Goal: Information Seeking & Learning: Find specific fact

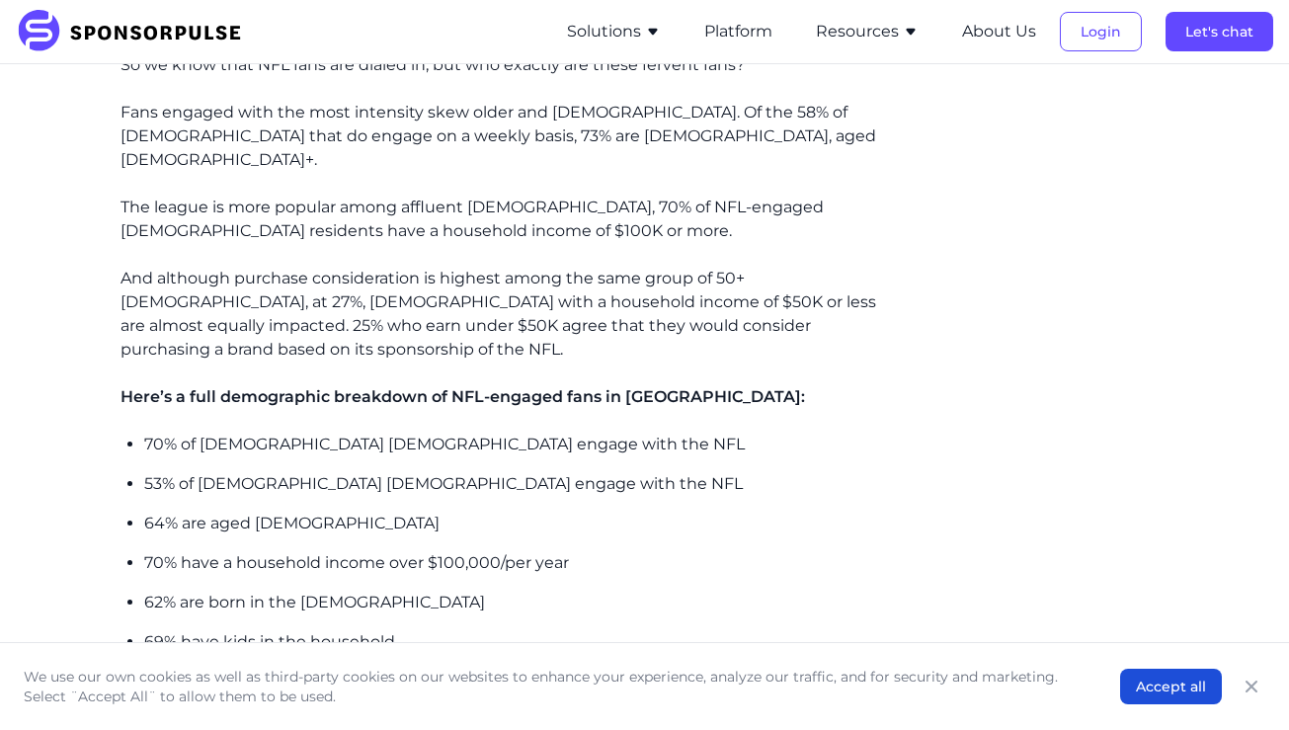
scroll to position [1530, 0]
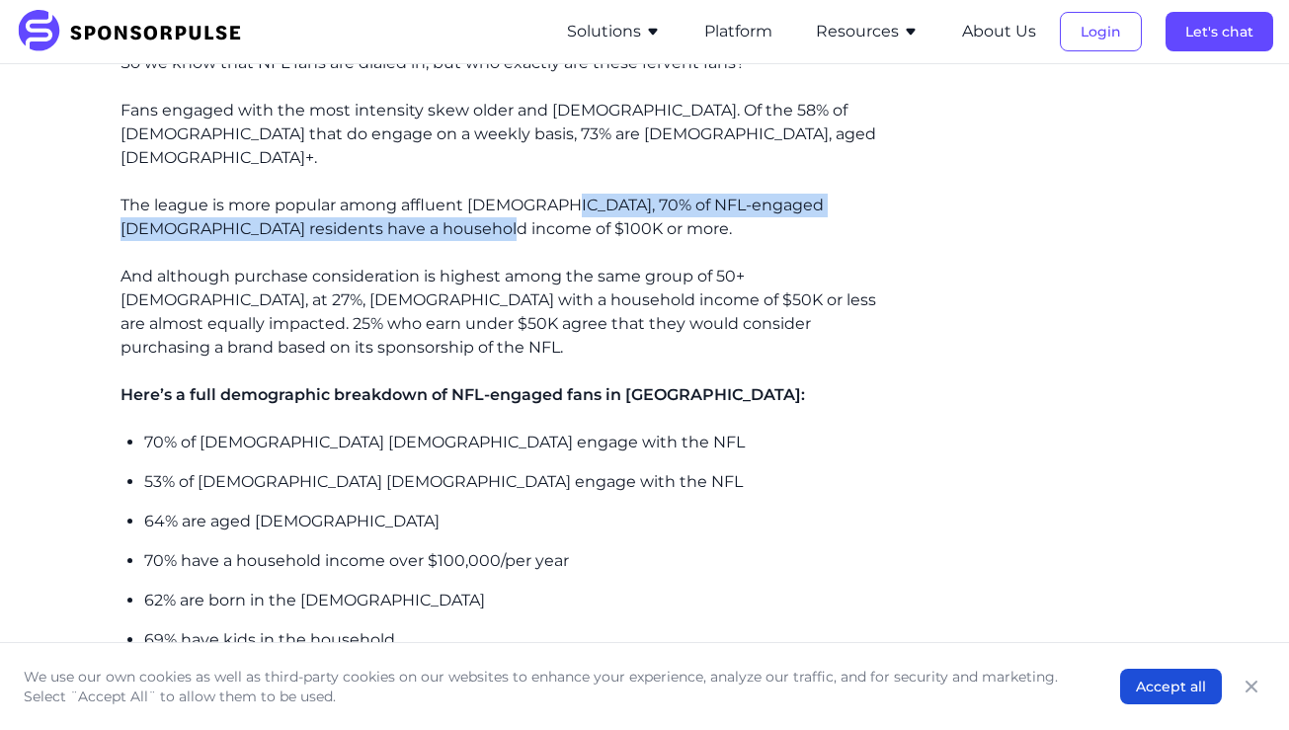
drag, startPoint x: 407, startPoint y: 176, endPoint x: 557, endPoint y: 144, distance: 153.4
click at [557, 194] on p "The league is more popular among affluent [DEMOGRAPHIC_DATA], 70% of NFL-engage…" at bounding box center [511, 217] width 782 height 47
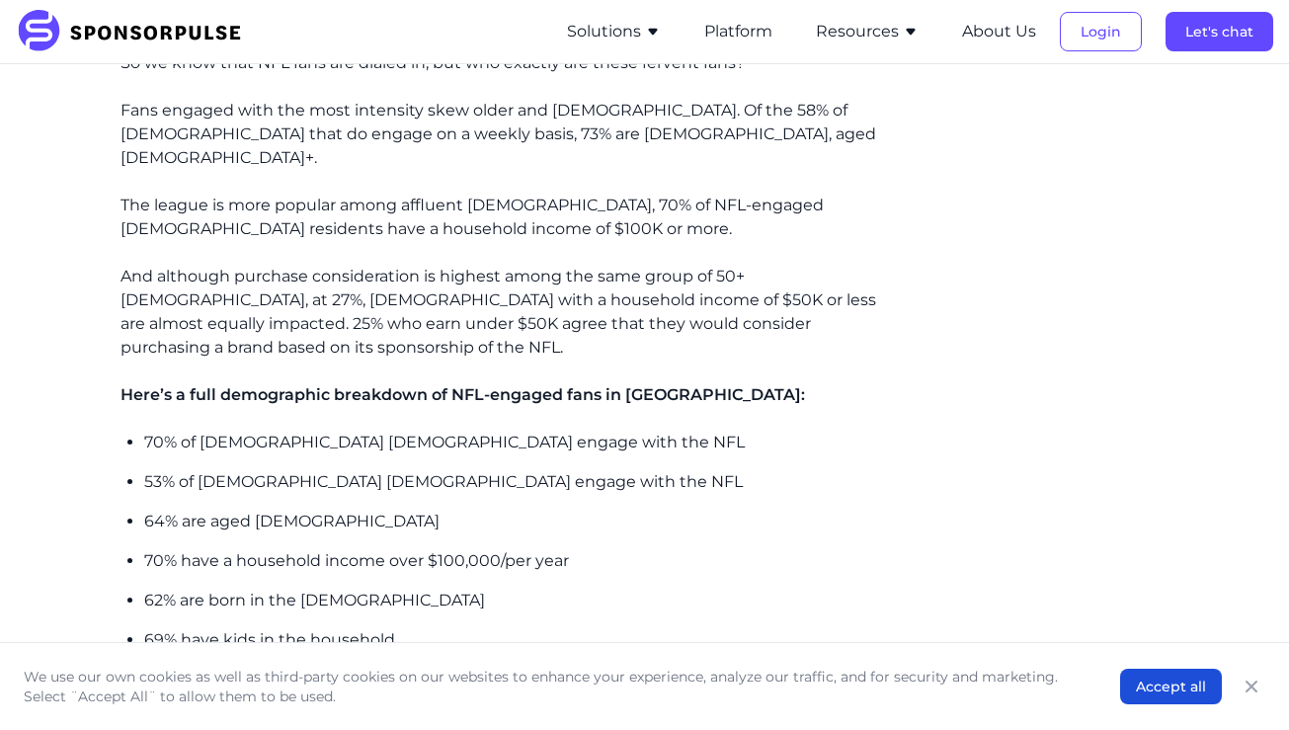
click at [495, 188] on div "That’s not only true in terms of sheer numbers of engagement but also true when…" at bounding box center [511, 8] width 782 height 1859
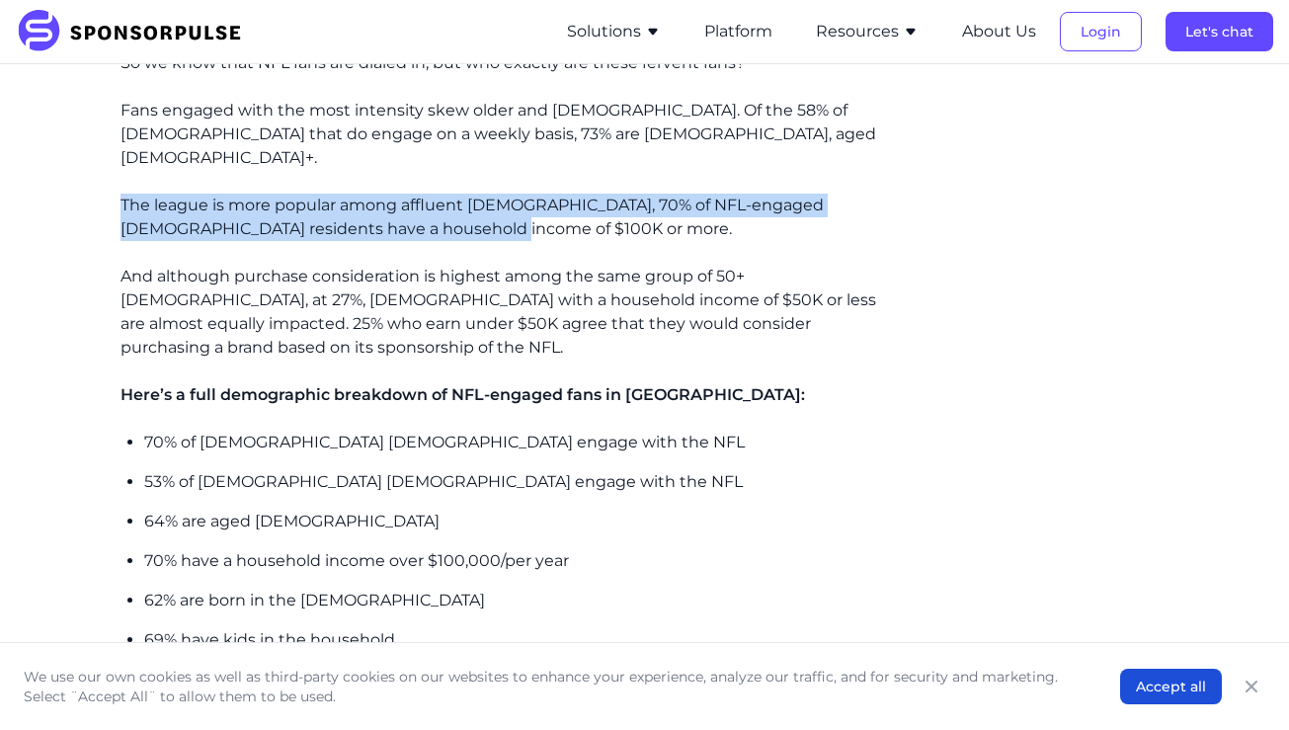
drag, startPoint x: 467, startPoint y: 179, endPoint x: 104, endPoint y: 151, distance: 364.5
copy p "The league is more popular among affluent [DEMOGRAPHIC_DATA], 70% of NFL-engage…"
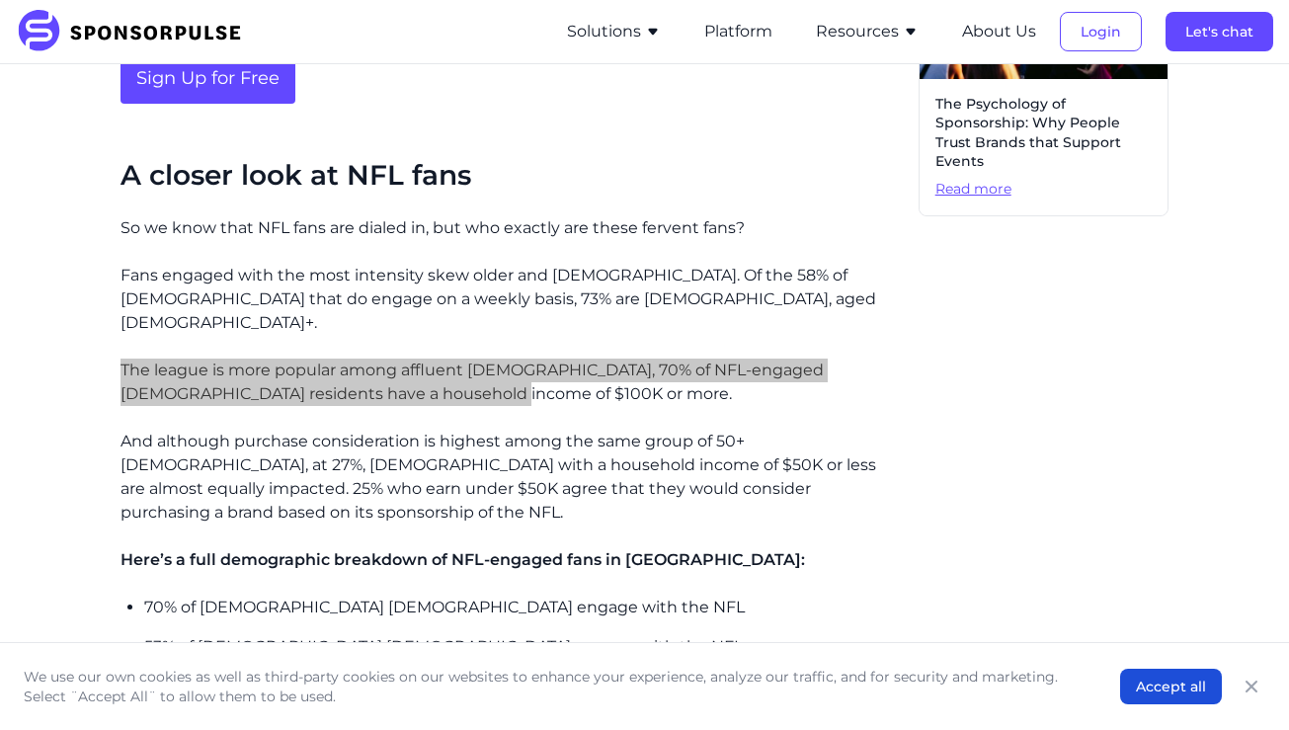
scroll to position [1367, 0]
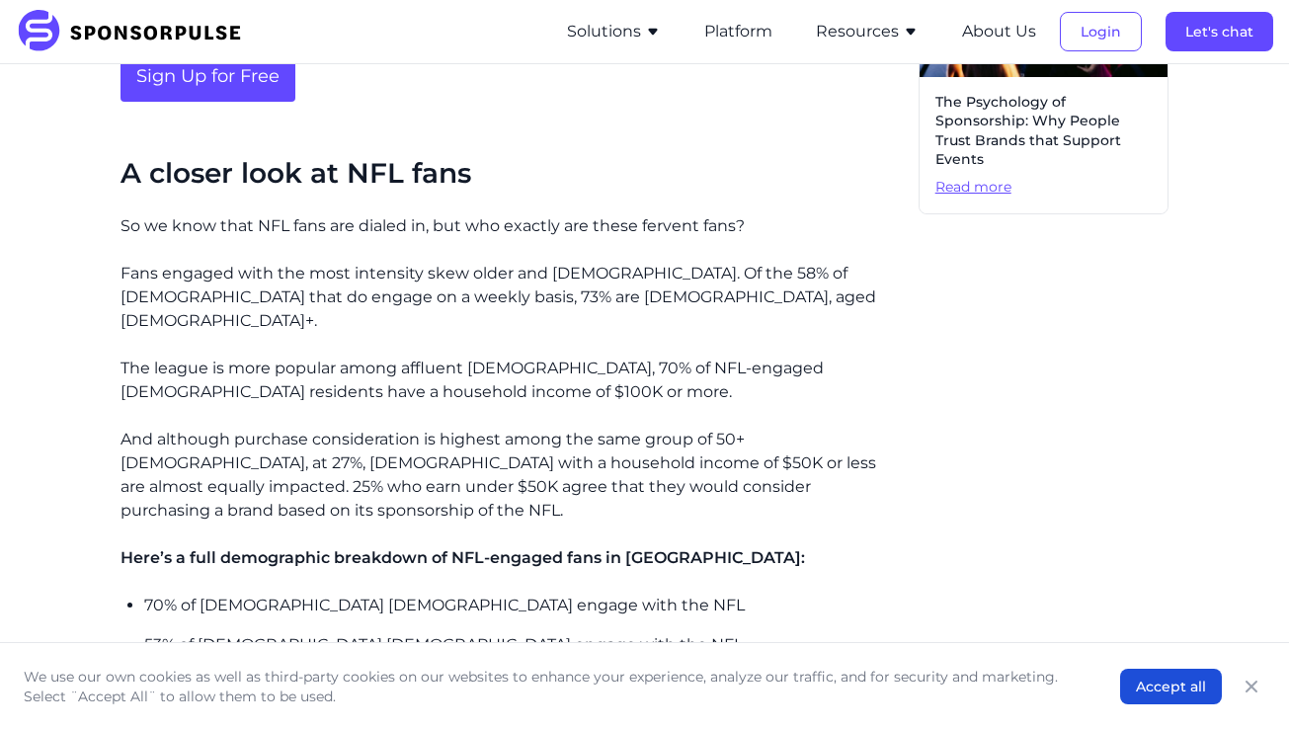
click at [747, 480] on div "That’s not only true in terms of sheer numbers of engagement but also true when…" at bounding box center [511, 171] width 782 height 1859
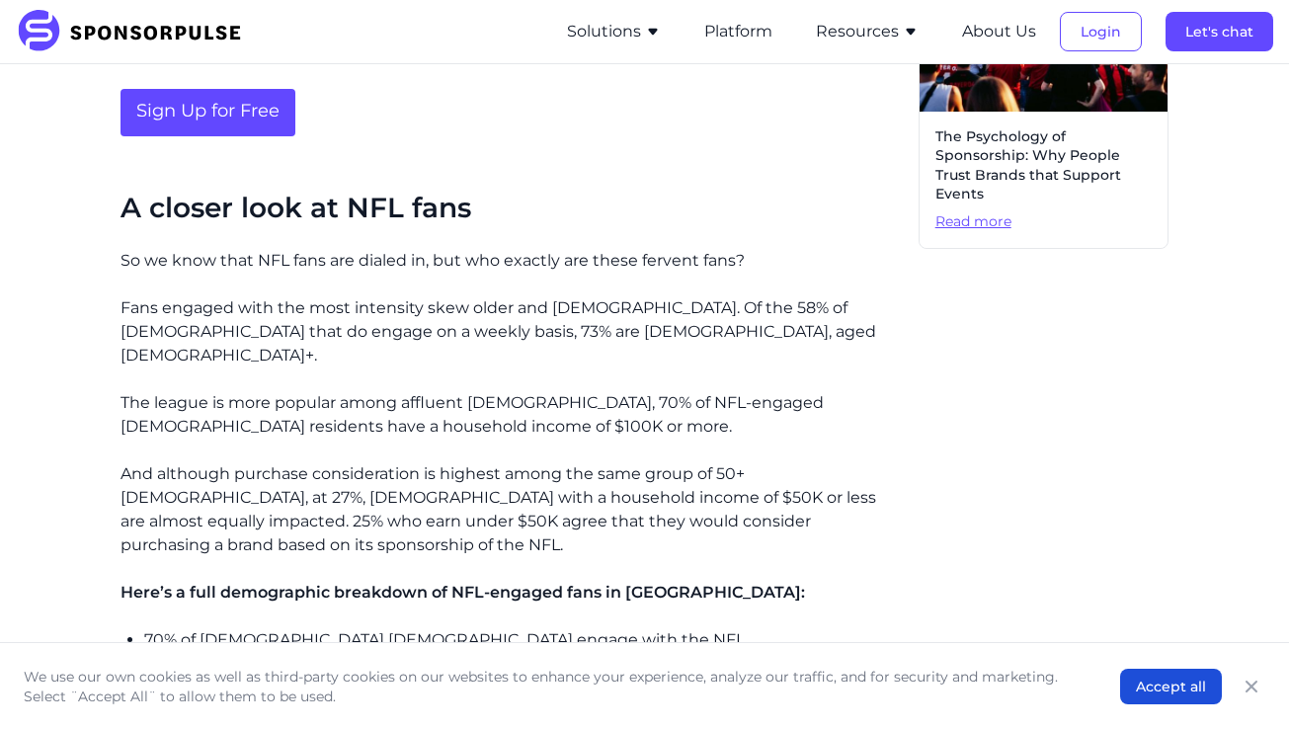
scroll to position [1320, 0]
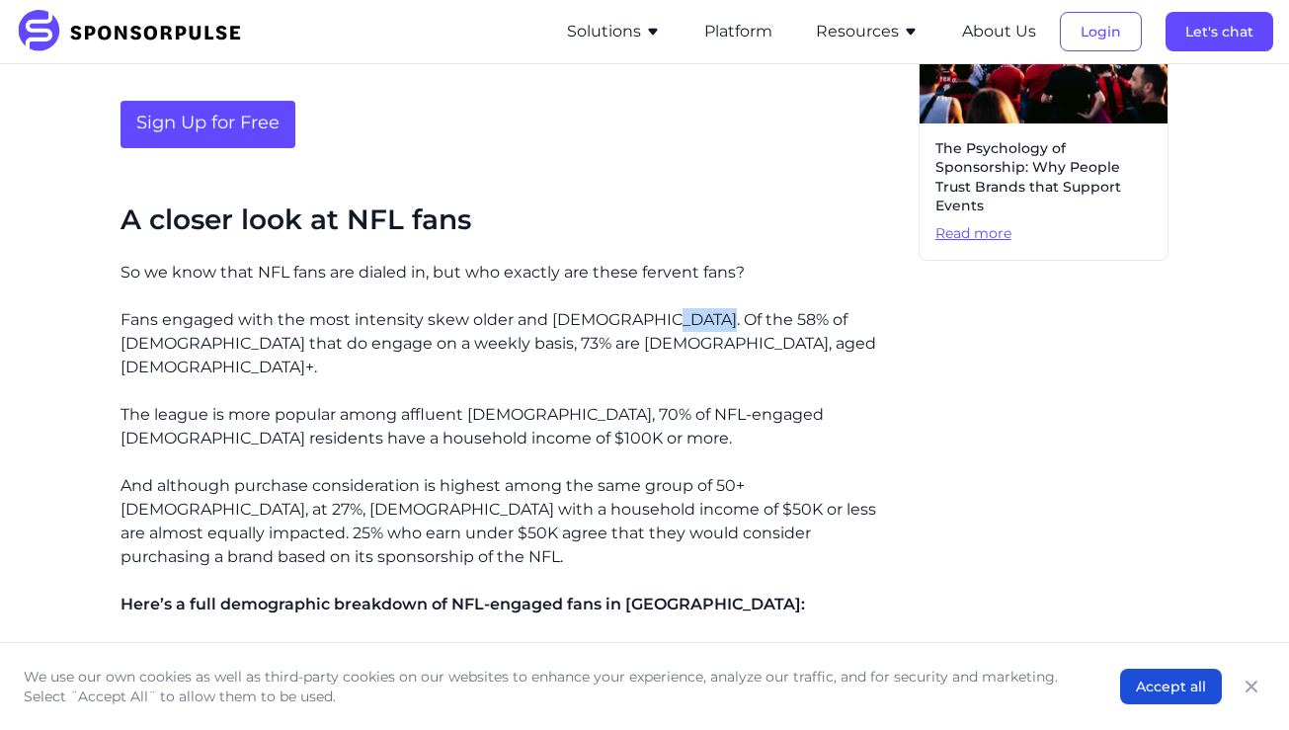
drag, startPoint x: 693, startPoint y: 282, endPoint x: 646, endPoint y: 286, distance: 47.6
click at [646, 308] on p "Fans engaged with the most intensity skew older and [DEMOGRAPHIC_DATA]. Of the …" at bounding box center [511, 343] width 782 height 71
copy p "58% o"
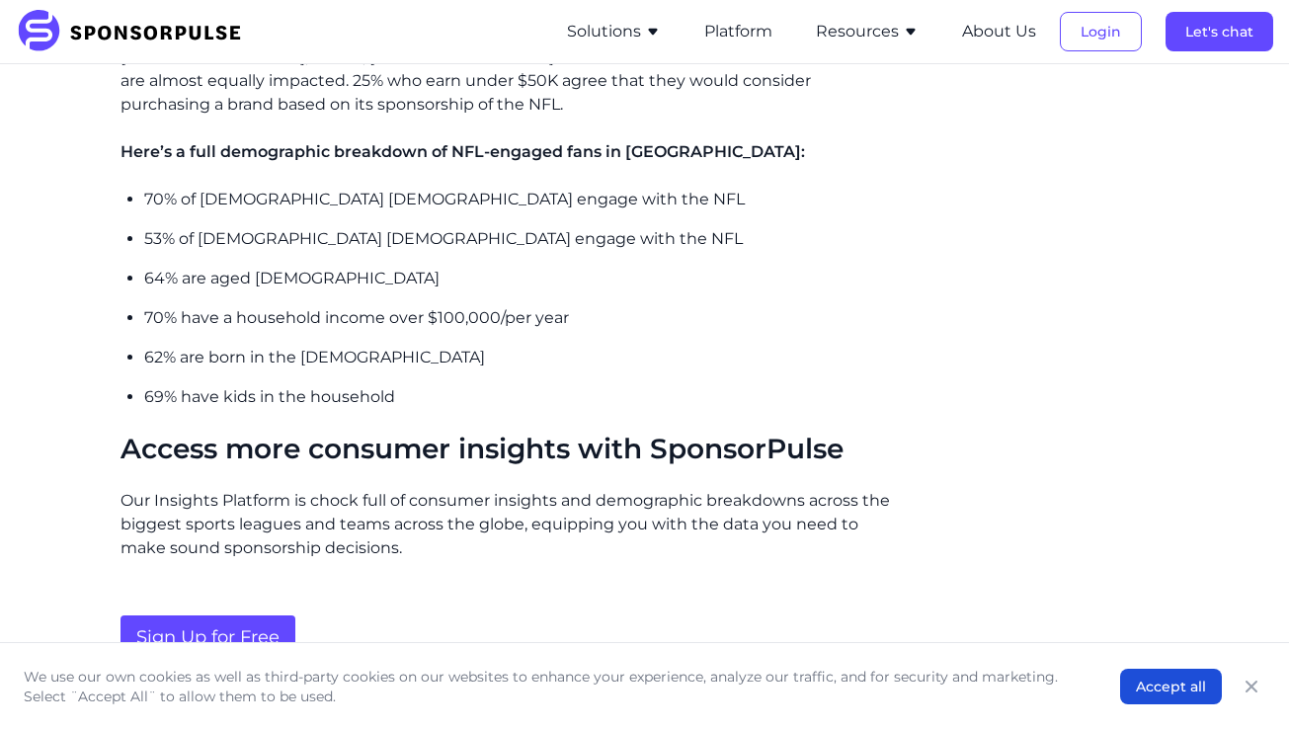
scroll to position [2251, 0]
